Goal: Information Seeking & Learning: Learn about a topic

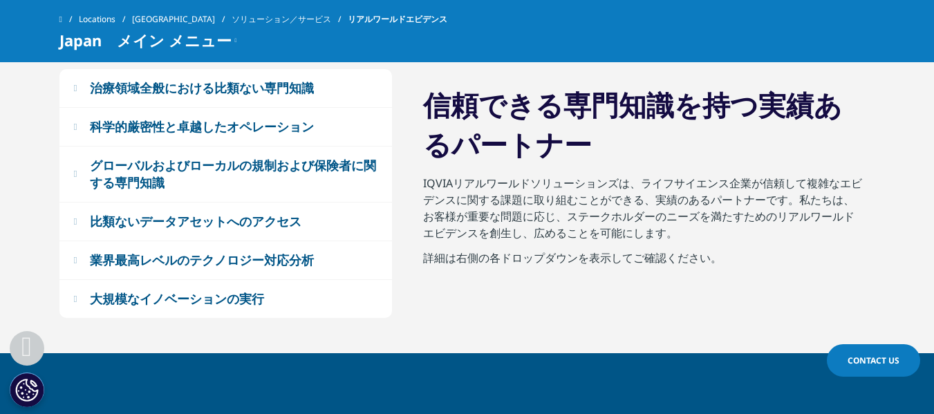
scroll to position [941, 0]
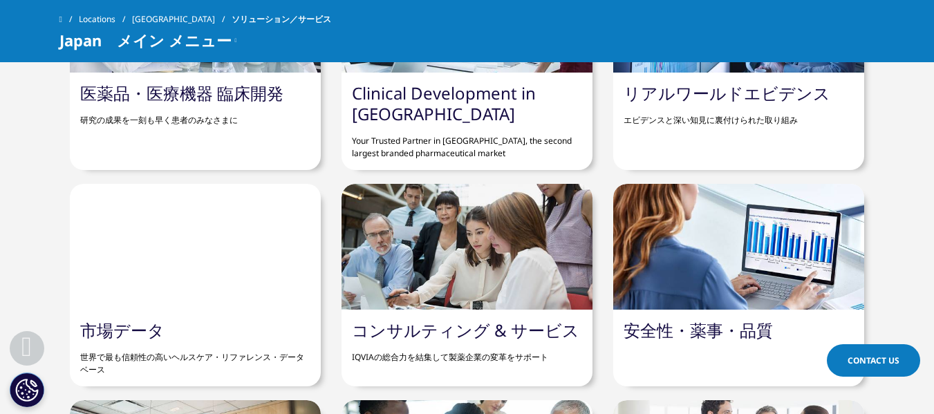
scroll to position [691, 0]
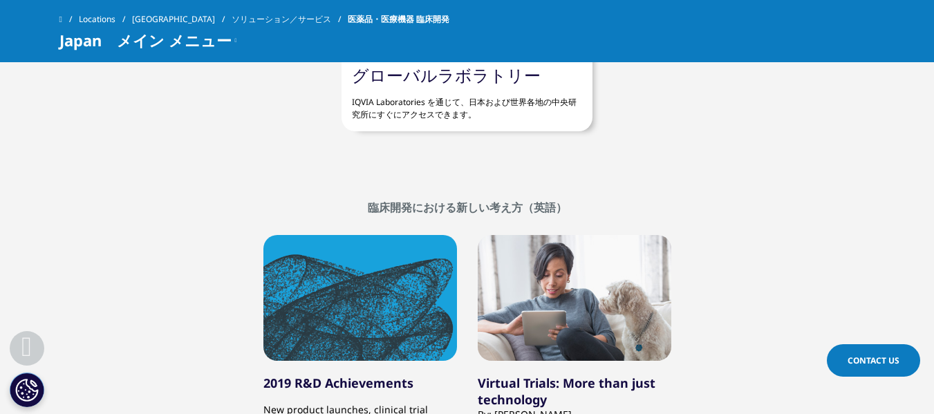
scroll to position [4967, 0]
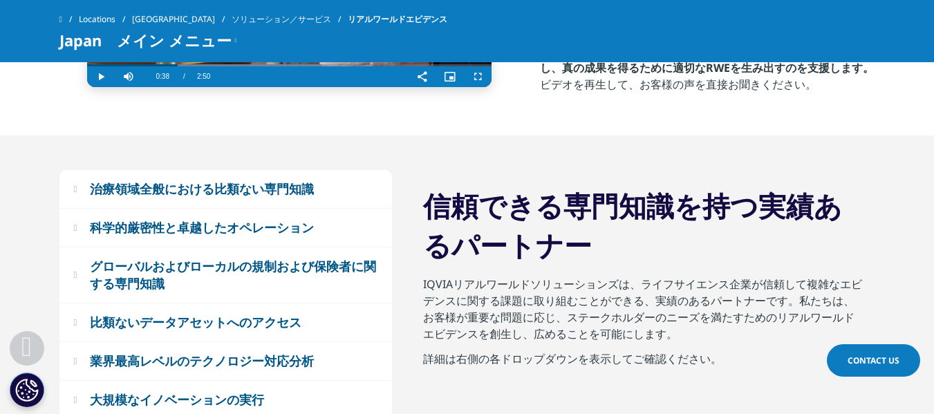
scroll to position [734, 0]
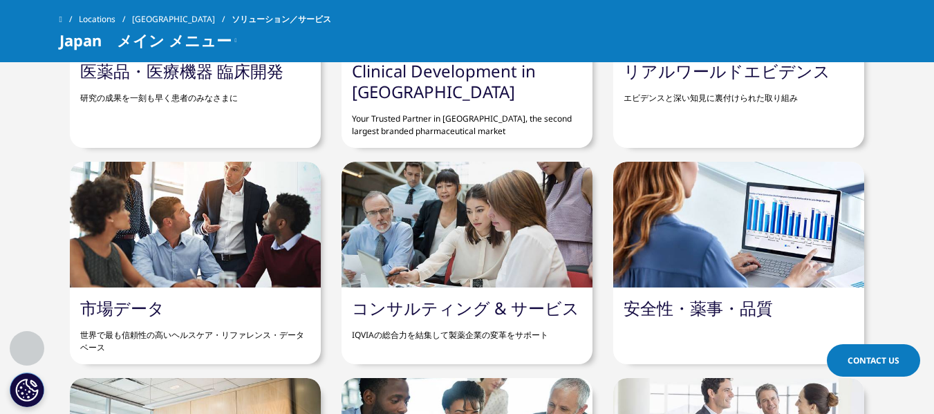
scroll to position [898, 0]
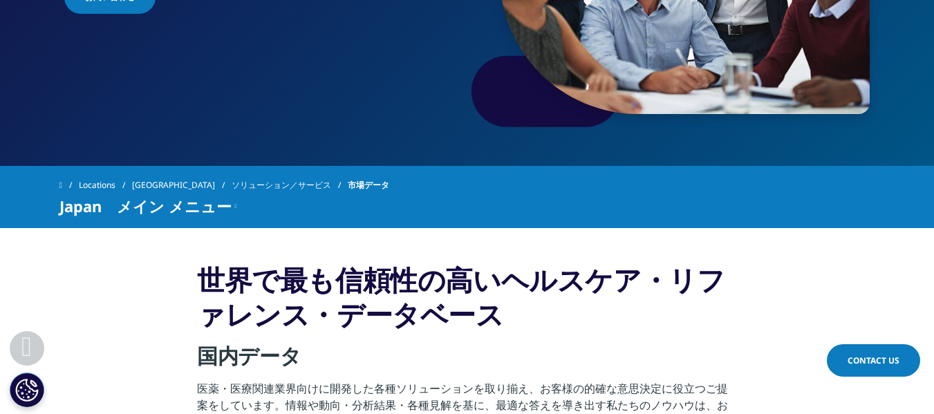
scroll to position [476, 0]
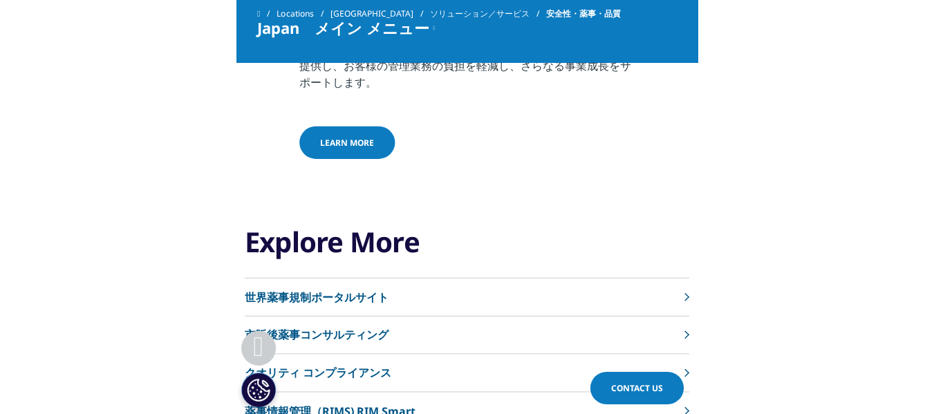
scroll to position [1244, 0]
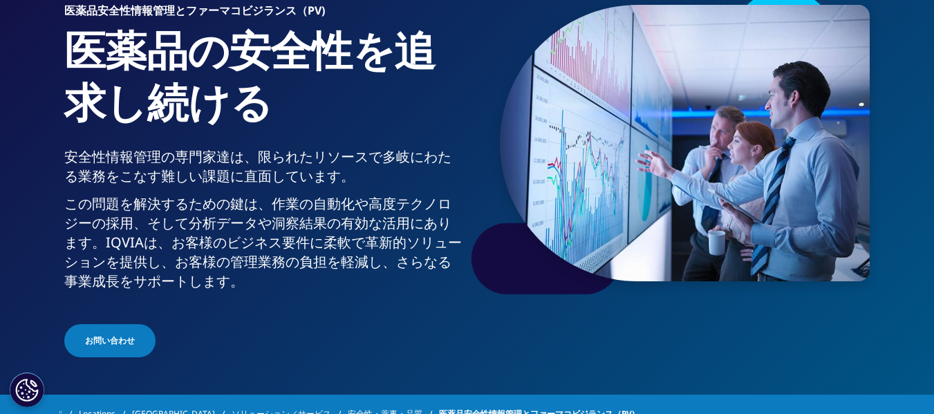
scroll to position [346, 0]
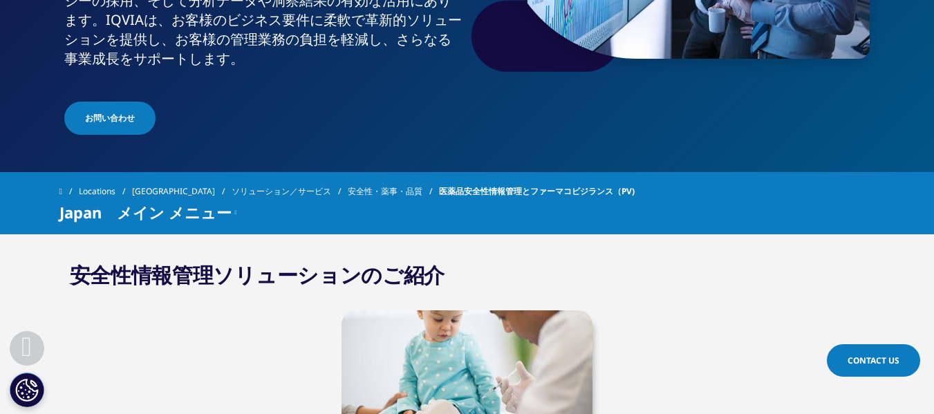
click at [193, 209] on span "Japan　メイン メニュー" at bounding box center [145, 212] width 172 height 17
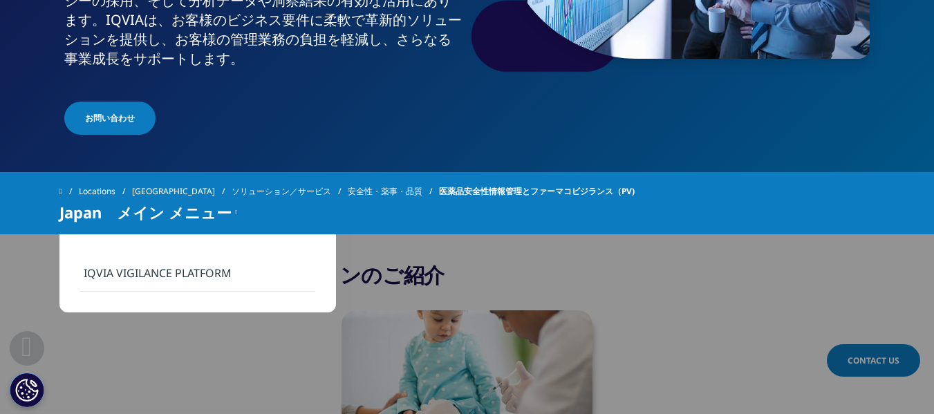
click at [193, 209] on span "Japan　メイン メニュー" at bounding box center [145, 212] width 172 height 17
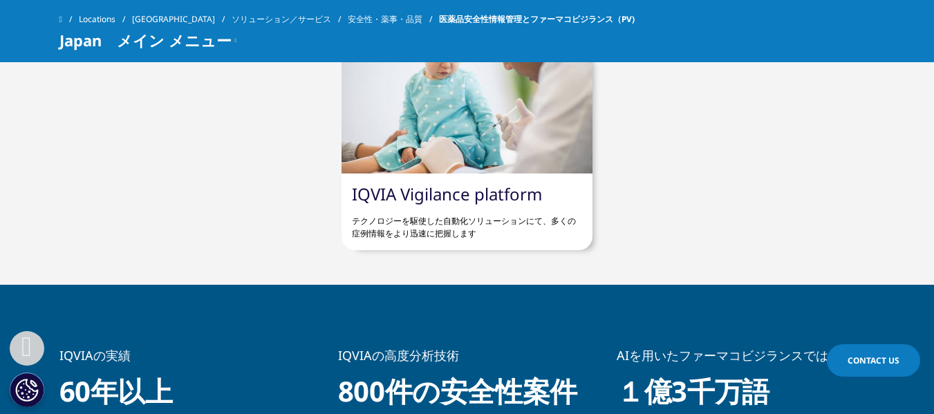
scroll to position [553, 0]
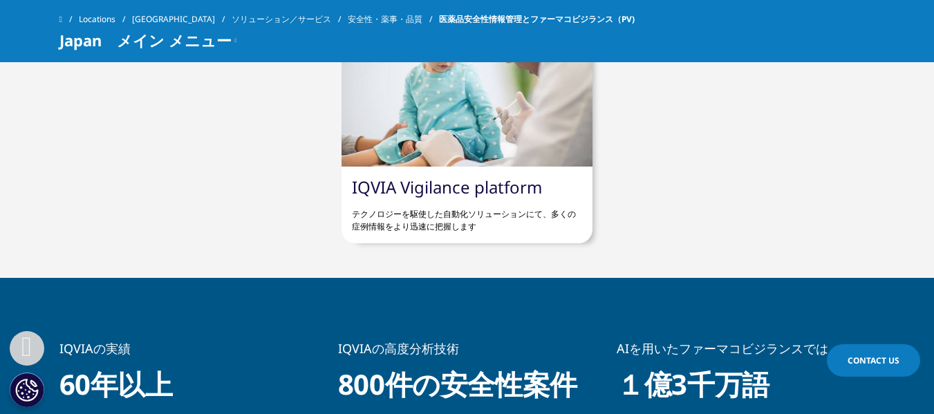
click at [481, 205] on p "テクノロジーを駆使した自動化ソリューションにて、多くの症例情報をより迅速に把握します" at bounding box center [467, 215] width 230 height 35
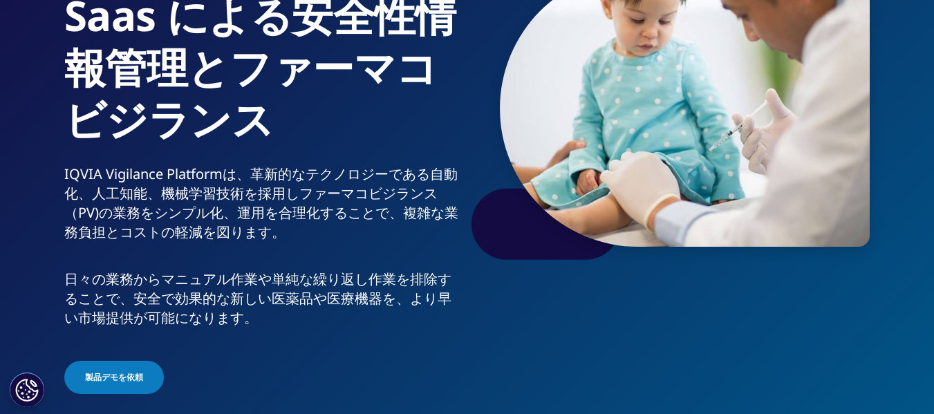
scroll to position [207, 0]
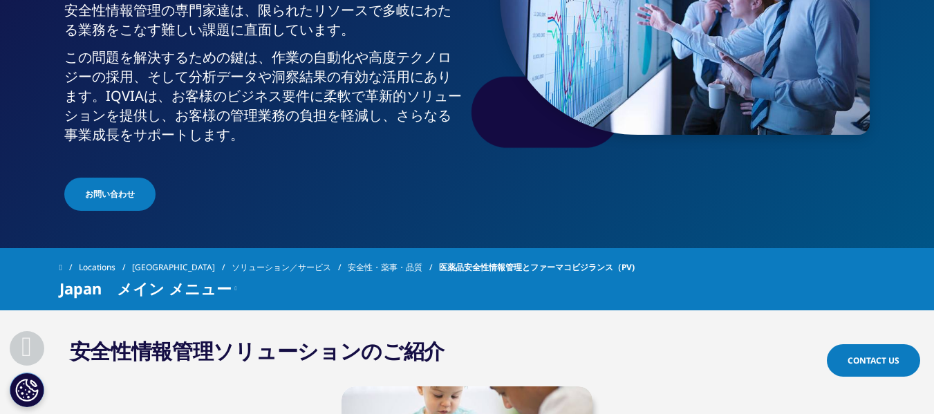
scroll to position [477, 0]
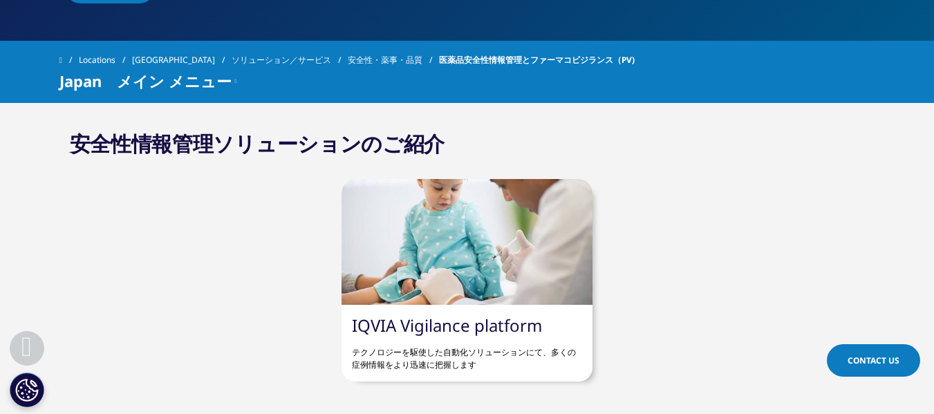
click at [348, 64] on link "安全性・薬事・品質" at bounding box center [393, 60] width 91 height 25
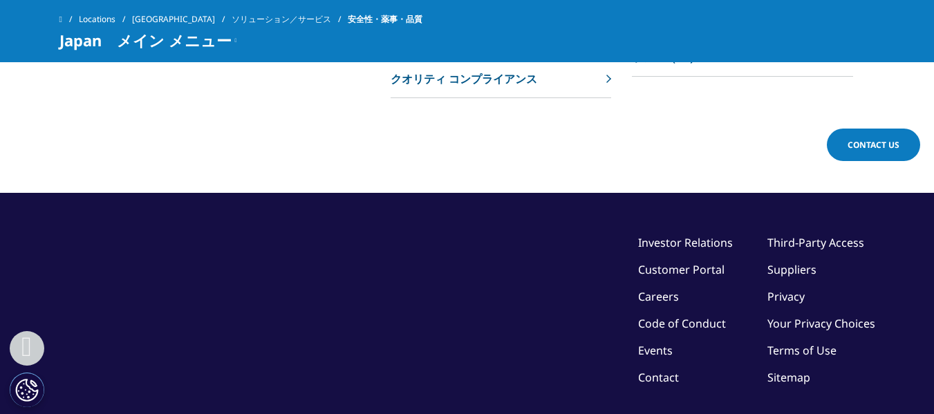
scroll to position [1336, 0]
